Goal: Information Seeking & Learning: Learn about a topic

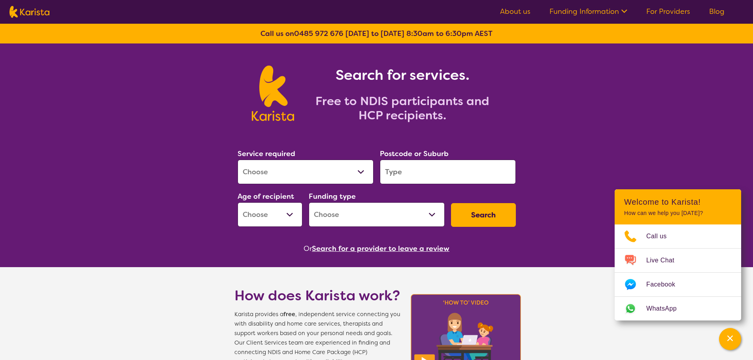
click at [301, 171] on select "Allied Health Assistant Assessment ([MEDICAL_DATA] or [MEDICAL_DATA]) Behaviour…" at bounding box center [305, 172] width 136 height 24
select select "Speech therapy"
click at [237, 160] on select "Allied Health Assistant Assessment ([MEDICAL_DATA] or [MEDICAL_DATA]) Behaviour…" at bounding box center [305, 172] width 136 height 24
click at [398, 164] on input "search" at bounding box center [448, 172] width 136 height 24
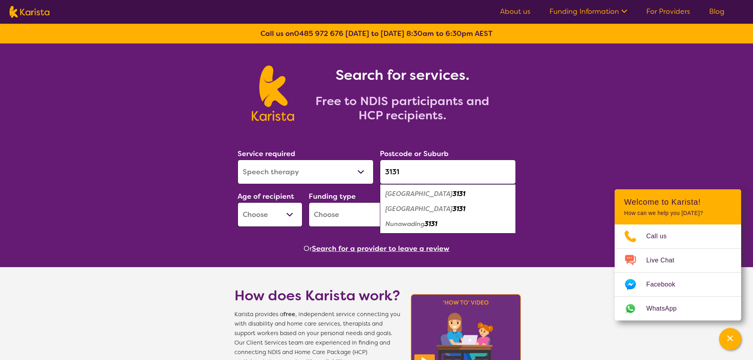
type input "3131"
click at [407, 211] on em "[GEOGRAPHIC_DATA]" at bounding box center [418, 209] width 67 height 8
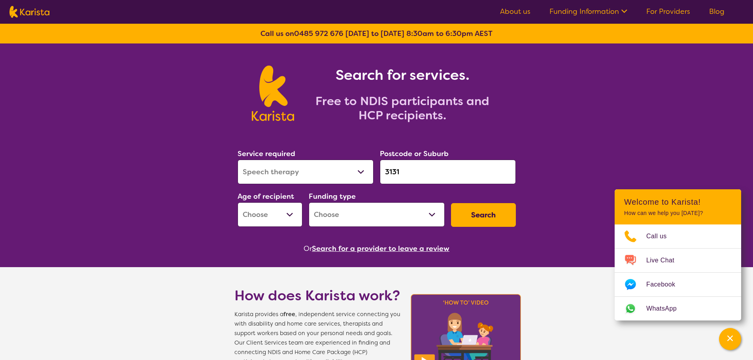
click at [255, 217] on select "Early Childhood - 0 to 9 Child - 10 to 11 Adolescent - 12 to 17 Adult - 18 to 6…" at bounding box center [269, 214] width 65 height 24
select select "AS"
click at [237, 202] on select "Early Childhood - 0 to 9 Child - 10 to 11 Adolescent - 12 to 17 Adult - 18 to 6…" at bounding box center [269, 214] width 65 height 24
click at [336, 215] on select "Home Care Package (HCP) National Disability Insurance Scheme (NDIS) I don't know" at bounding box center [377, 214] width 136 height 24
select select "NDIS"
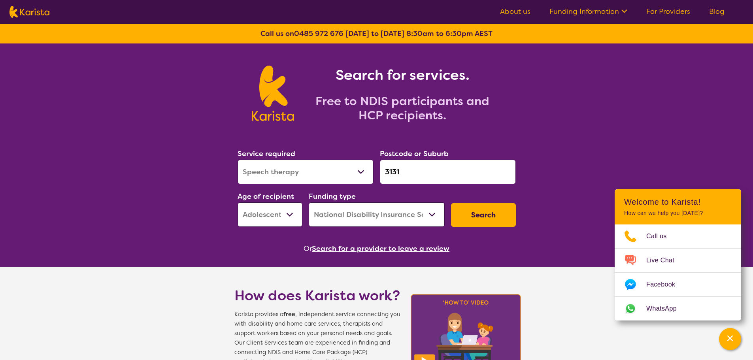
click at [309, 202] on select "Home Care Package (HCP) National Disability Insurance Scheme (NDIS) I don't know" at bounding box center [377, 214] width 136 height 24
click at [475, 213] on button "Search" at bounding box center [483, 215] width 65 height 24
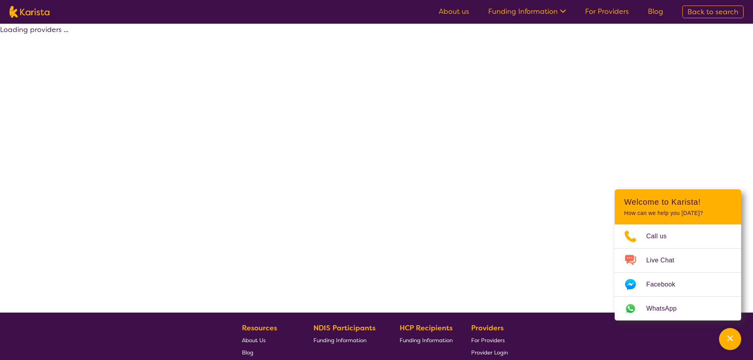
select select "by_score"
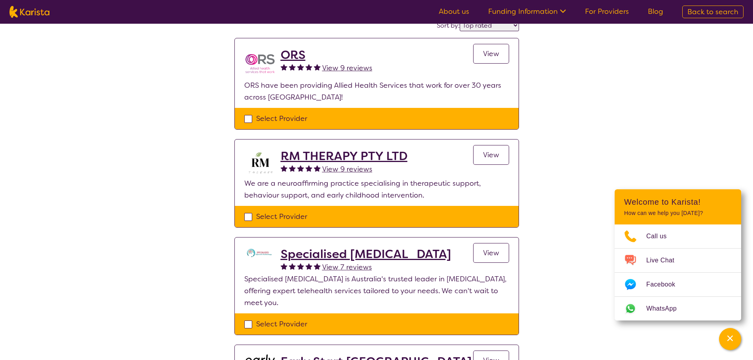
scroll to position [79, 0]
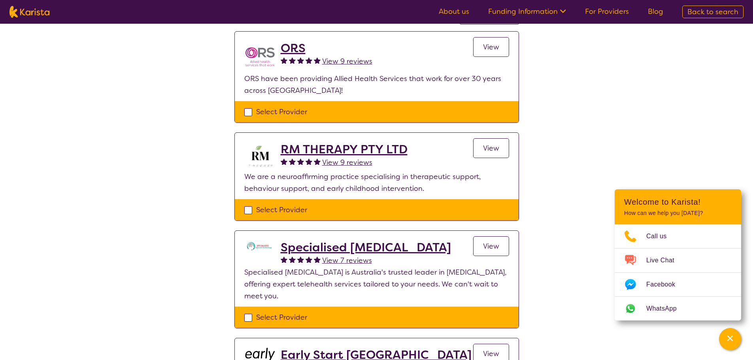
click at [478, 146] on link "View" at bounding box center [491, 148] width 36 height 20
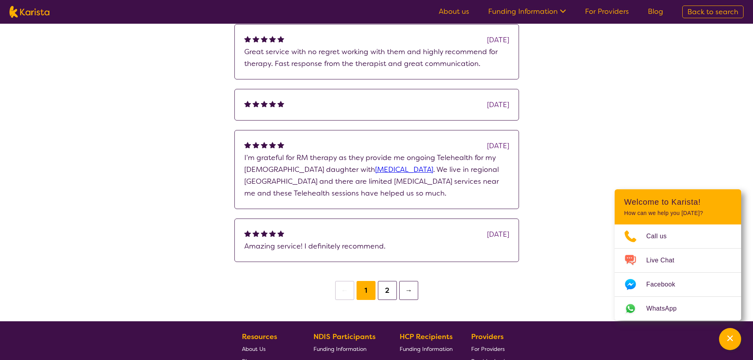
scroll to position [553, 0]
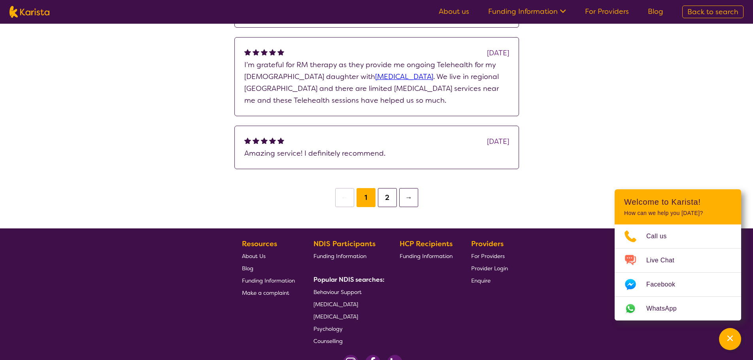
click at [388, 199] on button "2" at bounding box center [387, 197] width 19 height 19
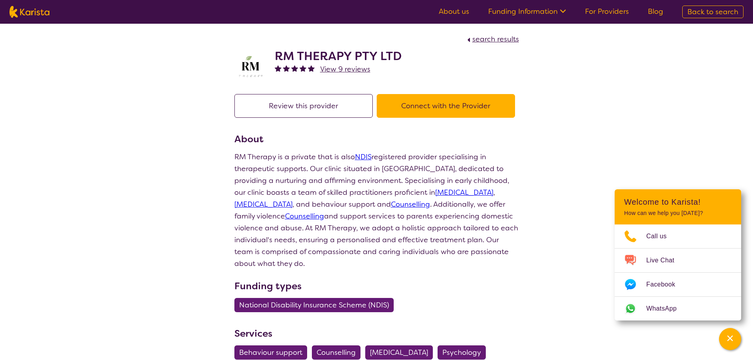
click at [463, 11] on link "About us" at bounding box center [454, 11] width 30 height 9
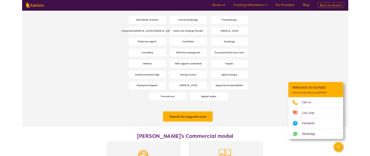
scroll to position [1055, 0]
